Goal: Task Accomplishment & Management: Complete application form

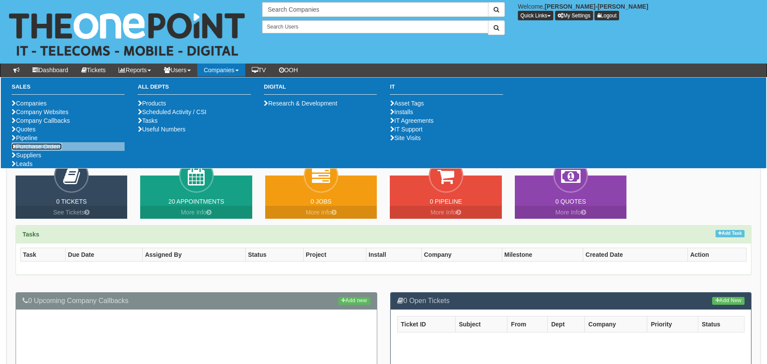
click at [23, 150] on link "Purchase Orders" at bounding box center [37, 146] width 50 height 7
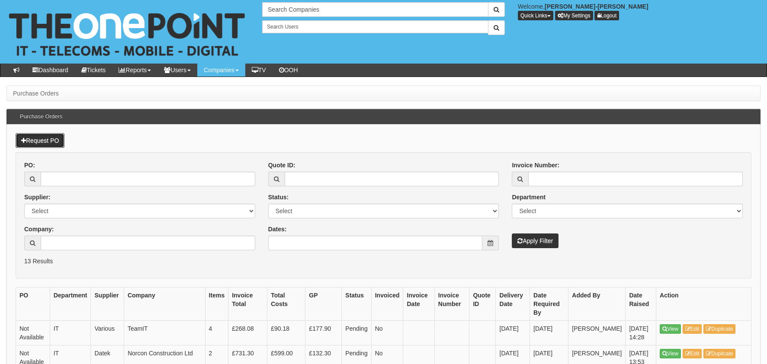
click at [44, 143] on link "Request PO" at bounding box center [40, 140] width 49 height 15
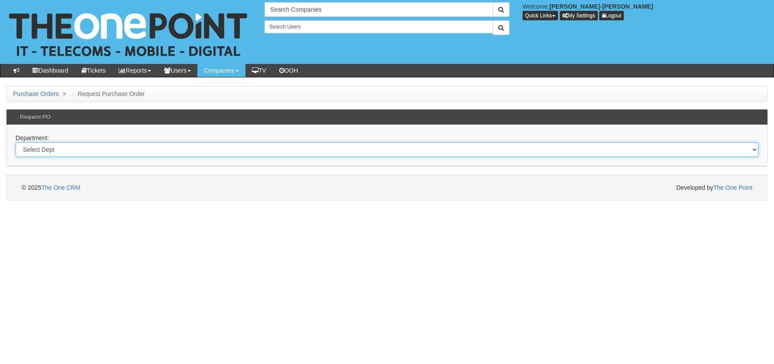
click at [97, 142] on select "Select Dept Digital Internal IT Mobiles Marketing Telecoms" at bounding box center [387, 149] width 743 height 15
select select "?pipeID=&dept=INT"
click at [16, 142] on select "Select Dept Digital Internal IT Mobiles Marketing Telecoms" at bounding box center [387, 149] width 743 height 15
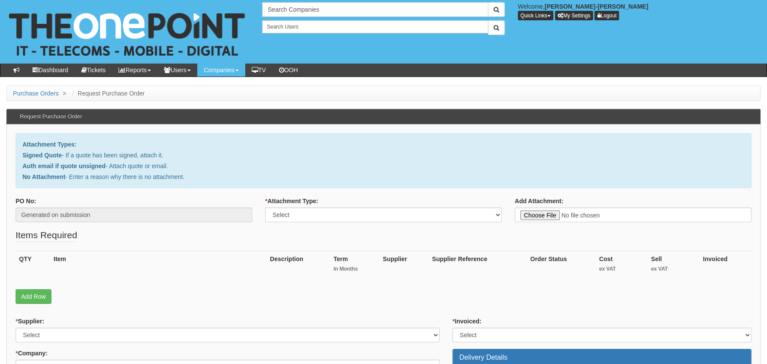
click at [35, 306] on fieldset "Items Required QTY Item Description Term In Months Supplier Supplier Reference …" at bounding box center [384, 269] width 736 height 80
click at [33, 293] on link "Add Row" at bounding box center [34, 297] width 36 height 15
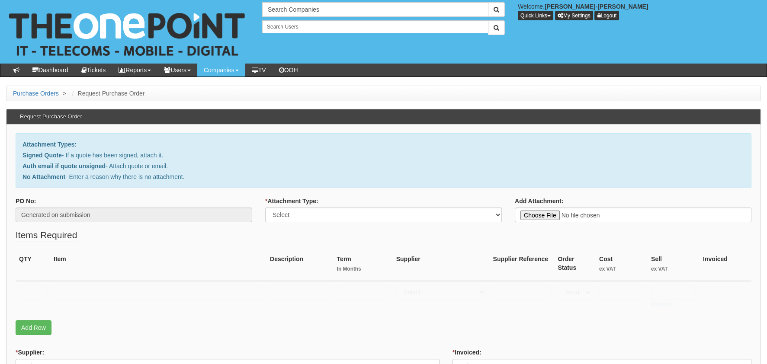
click at [32, 284] on td at bounding box center [33, 296] width 35 height 31
click at [31, 291] on input "text" at bounding box center [33, 292] width 28 height 15
type input "1"
click at [74, 294] on input "text" at bounding box center [159, 292] width 210 height 15
type input "Mobile Screen wipes"
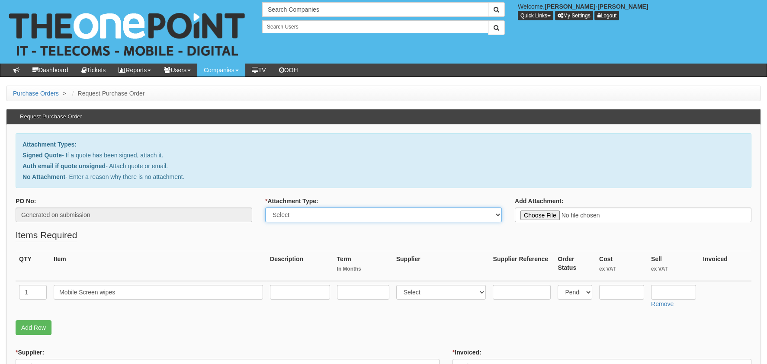
click at [373, 221] on select "Select Signed Quote Auth email with quote if unsigned No Attachment" at bounding box center [383, 215] width 237 height 15
select select "No Attachment"
click at [265, 208] on select "Select Signed Quote Auth email with quote if unsigned No Attachment" at bounding box center [383, 215] width 237 height 15
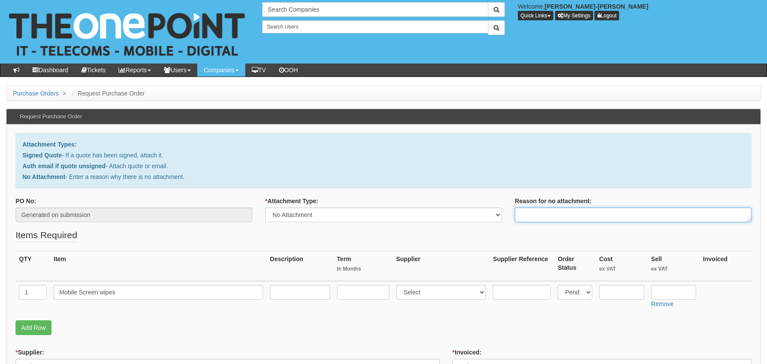
click at [550, 215] on textarea "Reason for no attachment:" at bounding box center [633, 215] width 237 height 15
type textarea "none needed"
click at [636, 295] on input "text" at bounding box center [622, 292] width 45 height 15
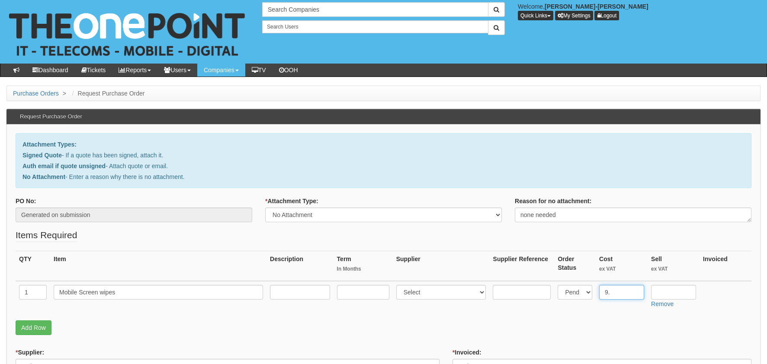
type input "9"
click at [666, 297] on input "text" at bounding box center [673, 292] width 45 height 15
drag, startPoint x: 674, startPoint y: 296, endPoint x: 630, endPoint y: 293, distance: 43.8
click at [630, 293] on tr "1 Mobile Screen wipes Select 123 REG.co.uk 1Password 3 4Gon AA Jones Electric L…" at bounding box center [384, 296] width 736 height 31
type input "9.49"
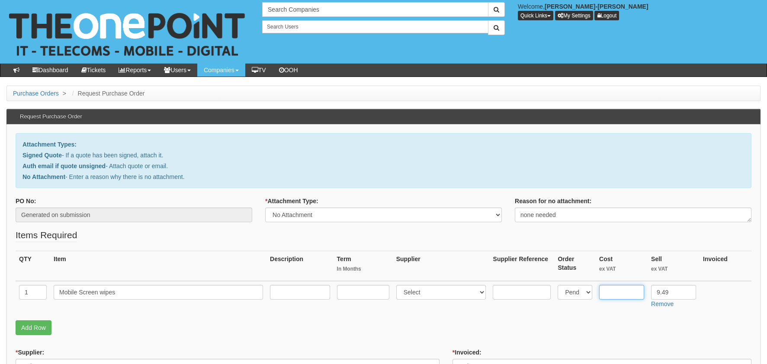
click at [617, 298] on input "text" at bounding box center [622, 292] width 45 height 15
paste input "9.49"
type input "9.49"
drag, startPoint x: 647, startPoint y: 293, endPoint x: 625, endPoint y: 298, distance: 22.6
click at [635, 294] on tr "1 Mobile Screen wipes Select 123 REG.co.uk 1Password 3 4Gon AA Jones Electric L…" at bounding box center [384, 296] width 736 height 31
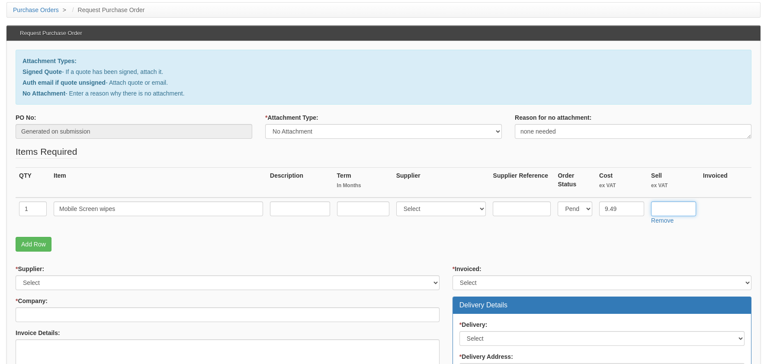
scroll to position [86, 0]
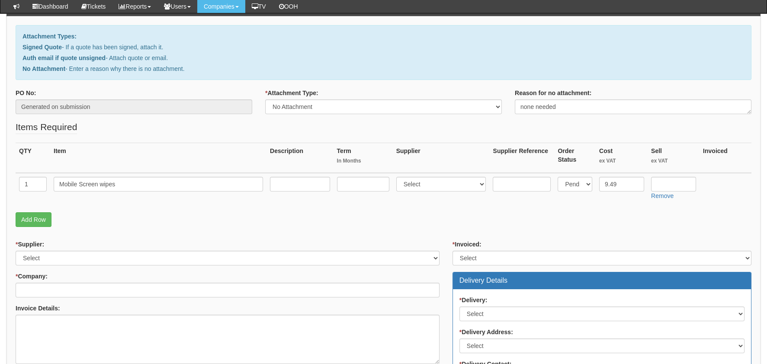
click at [118, 267] on div "* Supplier: Select 123 REG.co.uk 1Password 3 4Gon AA Jones Electric Ltd Abzorb …" at bounding box center [227, 348] width 437 height 216
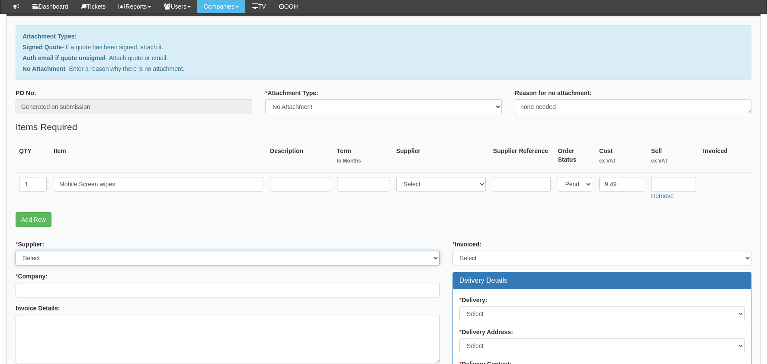
click at [115, 258] on select "Select 123 REG.co.uk 1Password 3 4Gon AA Jones Electric Ltd Abzorb Access Group…" at bounding box center [228, 258] width 424 height 15
select select "13"
click at [16, 251] on select "Select 123 REG.co.uk 1Password 3 4Gon AA Jones Electric Ltd Abzorb Access Group…" at bounding box center [228, 258] width 424 height 15
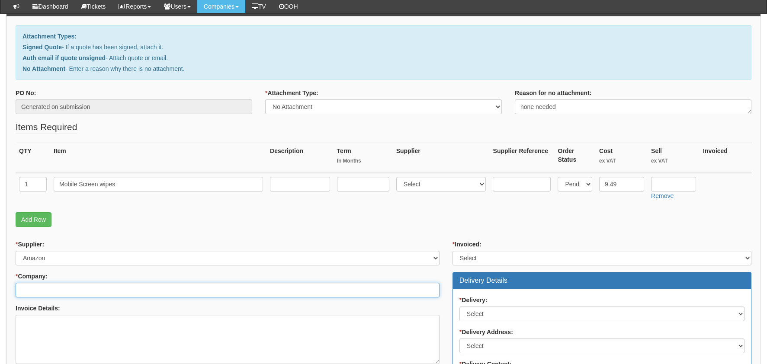
click at [130, 286] on input "* Company:" at bounding box center [228, 290] width 424 height 15
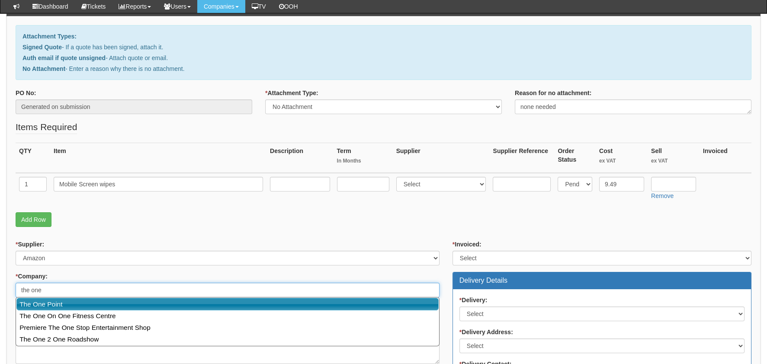
click at [102, 303] on link "The One Point" at bounding box center [227, 304] width 422 height 13
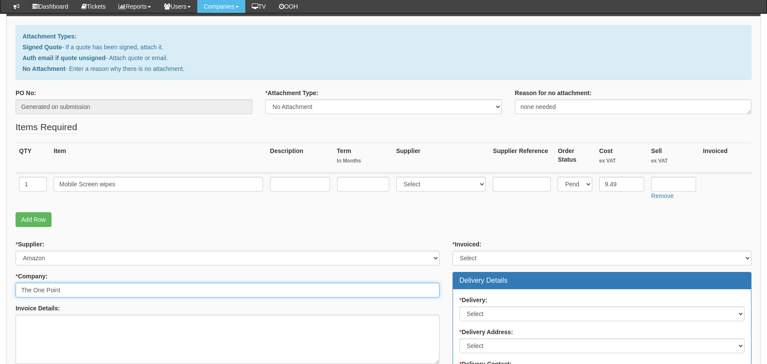
type input "The One Point"
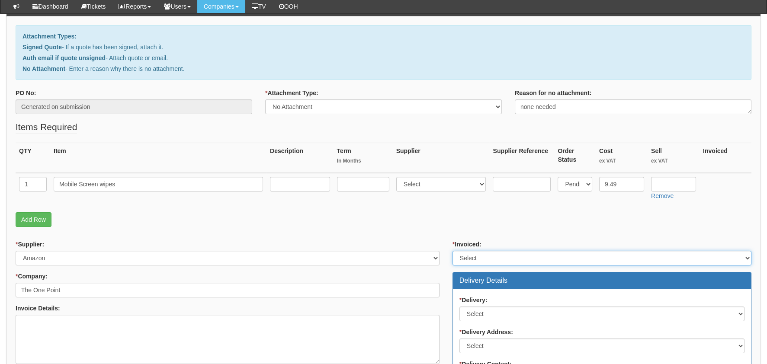
click at [487, 255] on select "Select Yes No N/A STB (part of order)" at bounding box center [602, 258] width 299 height 15
select select "2"
click at [453, 251] on select "Select Yes No N/A STB (part of order)" at bounding box center [602, 258] width 299 height 15
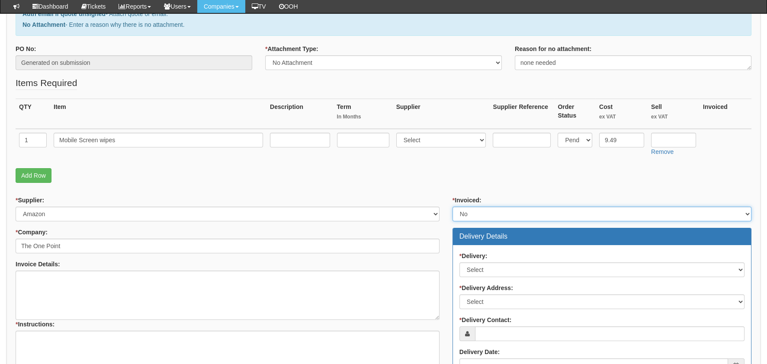
scroll to position [260, 0]
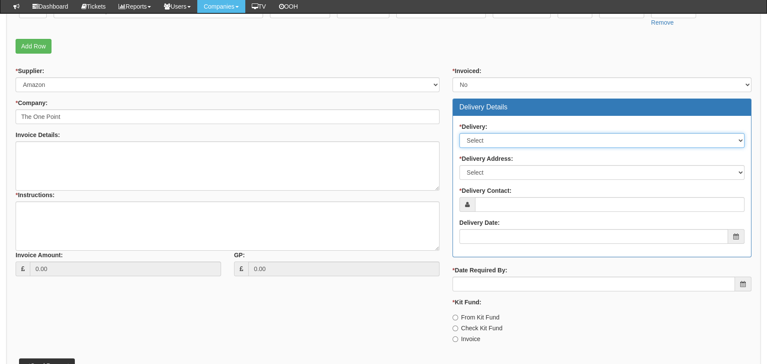
click at [480, 139] on select "Select No Not Applicable Yes" at bounding box center [602, 140] width 285 height 15
select select "1"
click at [460, 133] on select "Select No Not Applicable Yes" at bounding box center [602, 140] width 285 height 15
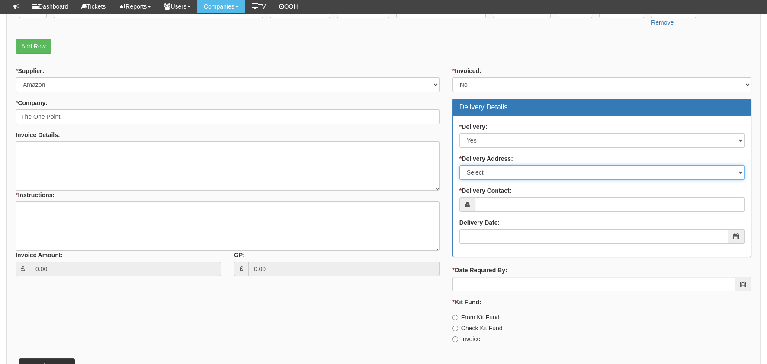
click at [499, 174] on select "Select Not Applicable Main Address - HU13 0GD The View - HU13 0GD Other" at bounding box center [602, 172] width 285 height 15
select select "1"
click at [460, 165] on select "Select Not Applicable Main Address - HU13 0GD The View - HU13 0GD Other" at bounding box center [602, 172] width 285 height 15
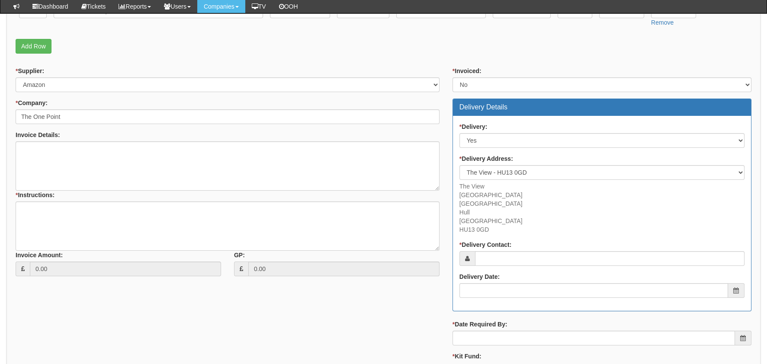
click at [502, 205] on p "The View Meadow Road Bridgehead Business Park Hull East Yorkshire HU13 0GD" at bounding box center [602, 208] width 285 height 52
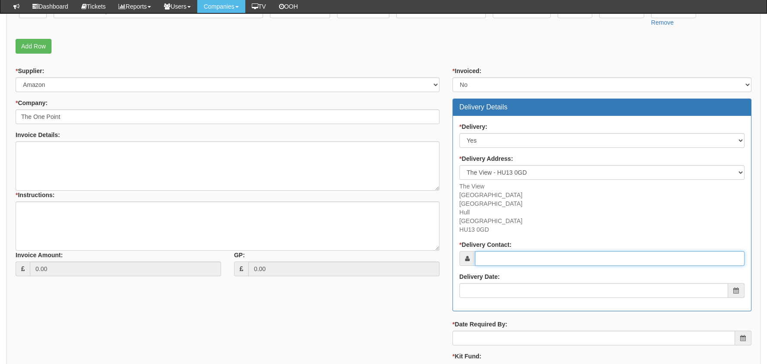
click at [503, 262] on input "* Delivery Contact:" at bounding box center [610, 258] width 270 height 15
type input "D"
type input "[PERSON_NAME]-[PERSON_NAME]"
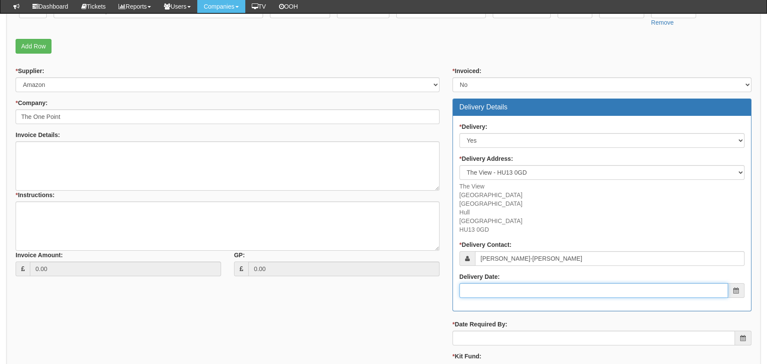
click at [518, 284] on input "Delivery Date:" at bounding box center [594, 291] width 269 height 15
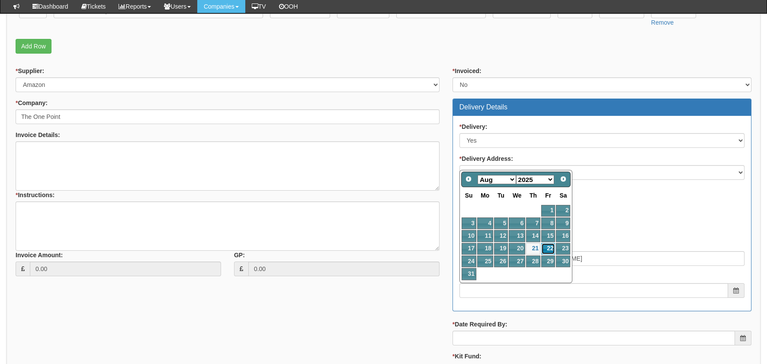
drag, startPoint x: 551, startPoint y: 246, endPoint x: 545, endPoint y: 251, distance: 7.7
click at [551, 245] on link "22" at bounding box center [549, 249] width 14 height 12
type input "2025-08-22"
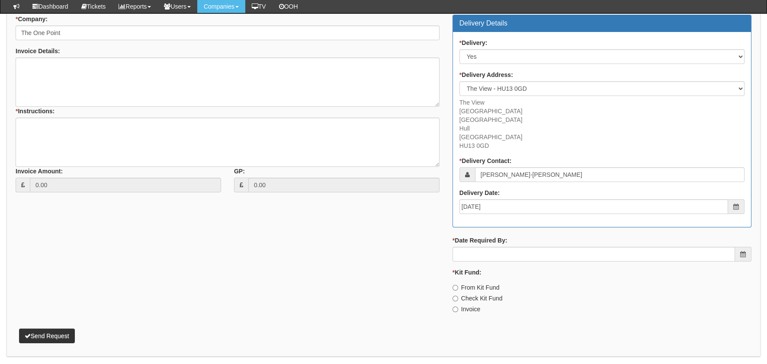
scroll to position [346, 0]
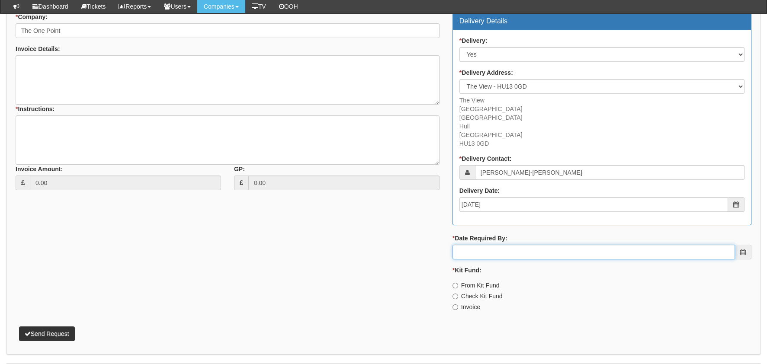
click at [512, 253] on input "* Date Required By:" at bounding box center [594, 252] width 283 height 15
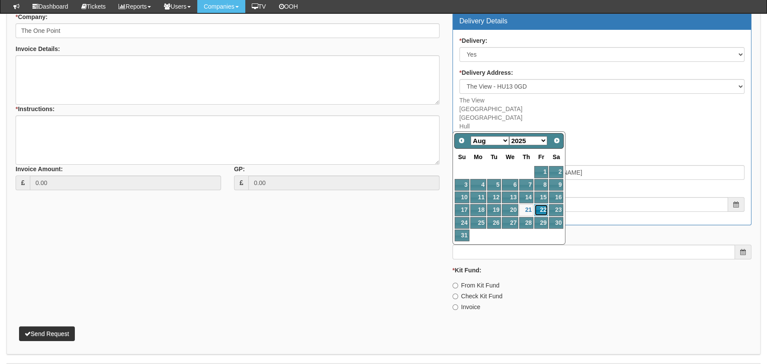
click at [545, 209] on link "22" at bounding box center [542, 210] width 14 height 12
type input "2025-08-22"
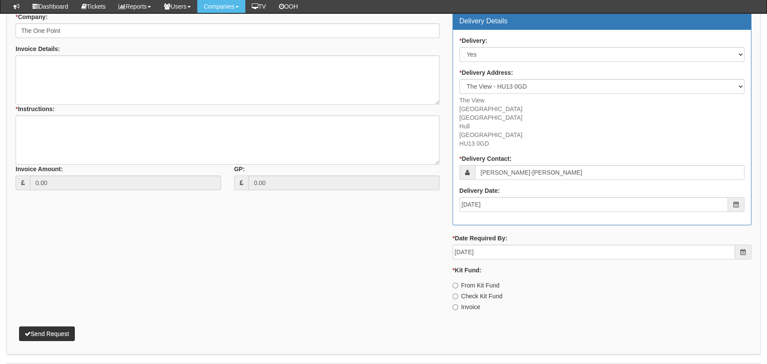
drag, startPoint x: 466, startPoint y: 307, endPoint x: 338, endPoint y: 212, distance: 159.0
click at [466, 307] on label "Invoice" at bounding box center [467, 307] width 28 height 9
click at [458, 289] on input "Invoice" at bounding box center [456, 286] width 6 height 6
radio input "true"
click at [155, 116] on textarea "* Instructions:" at bounding box center [228, 140] width 424 height 49
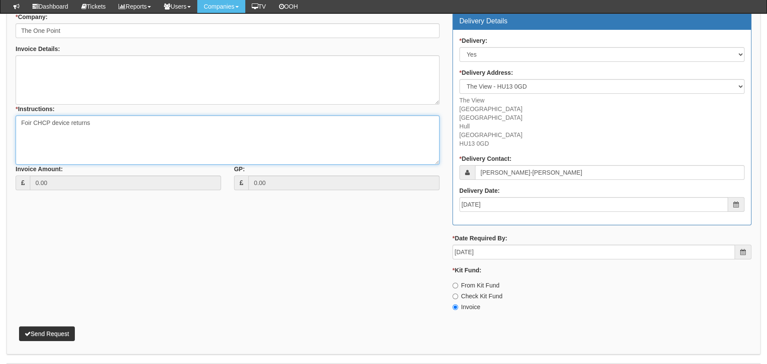
type textarea "Foir CHCP device returns"
click at [49, 325] on p "Send Request" at bounding box center [384, 329] width 736 height 23
click at [53, 332] on button "Send Request" at bounding box center [47, 334] width 56 height 15
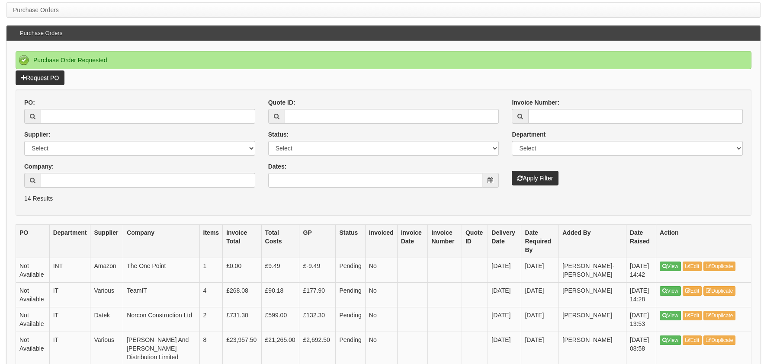
scroll to position [86, 0]
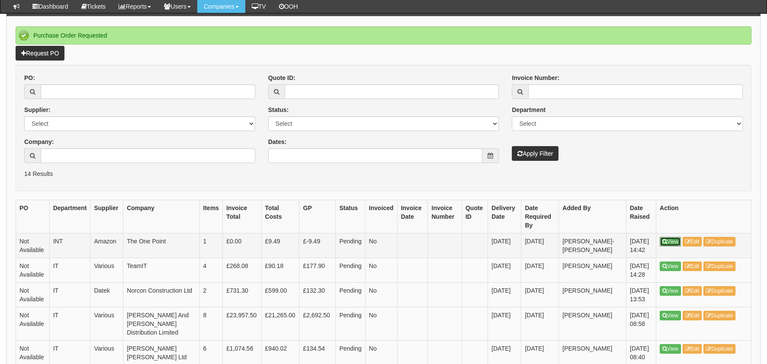
click at [672, 245] on link "View" at bounding box center [670, 242] width 21 height 10
